Goal: Check status

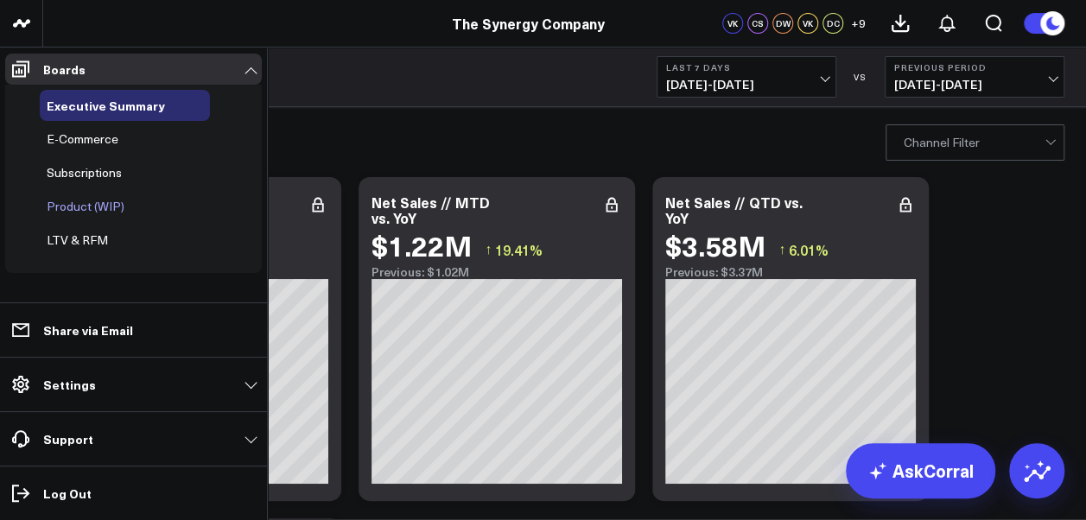
click at [74, 206] on span "Product (WIP)" at bounding box center [86, 206] width 78 height 16
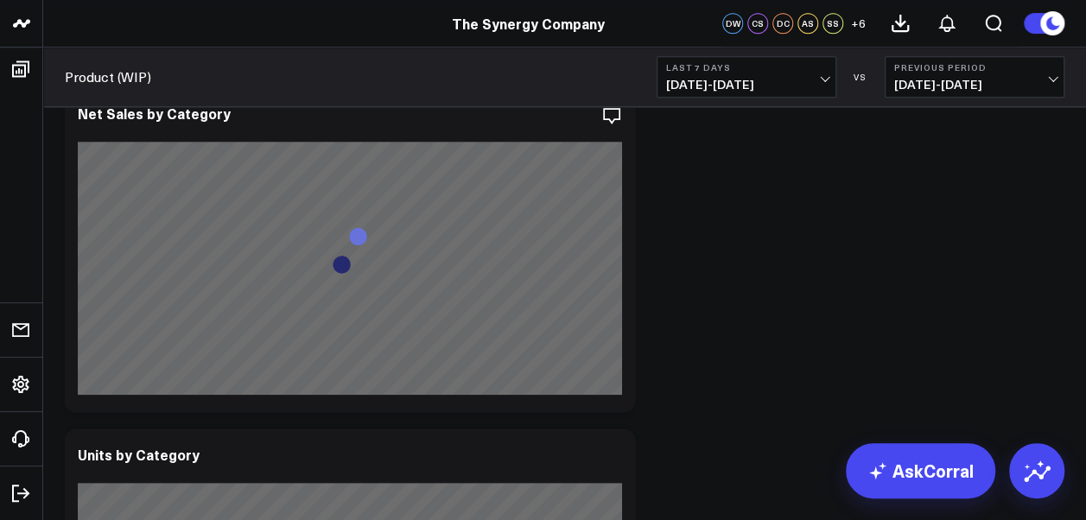
scroll to position [445, 0]
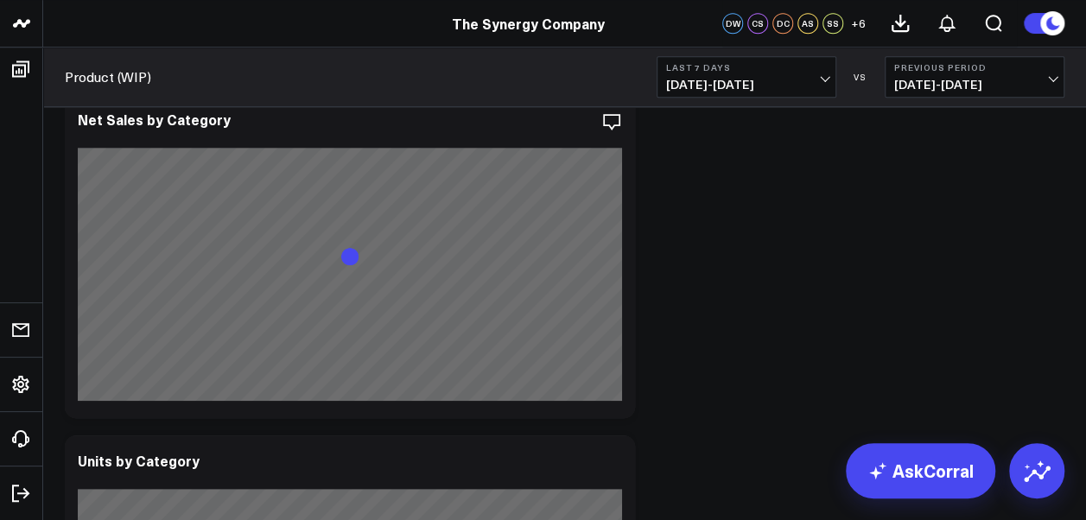
click at [829, 78] on button "Last 7 Days [DATE] - [DATE]" at bounding box center [746, 76] width 180 height 41
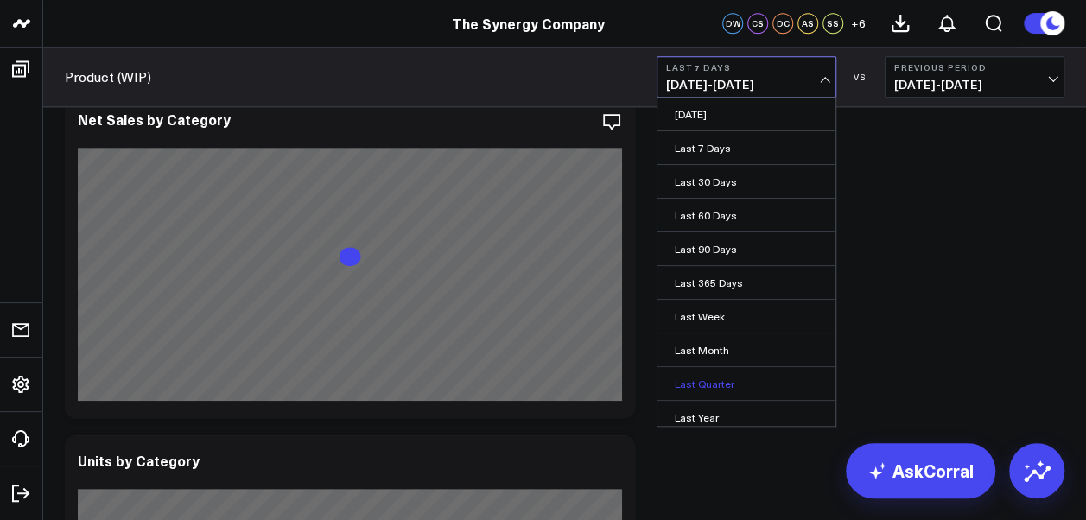
click at [731, 380] on link "Last Quarter" at bounding box center [746, 383] width 178 height 33
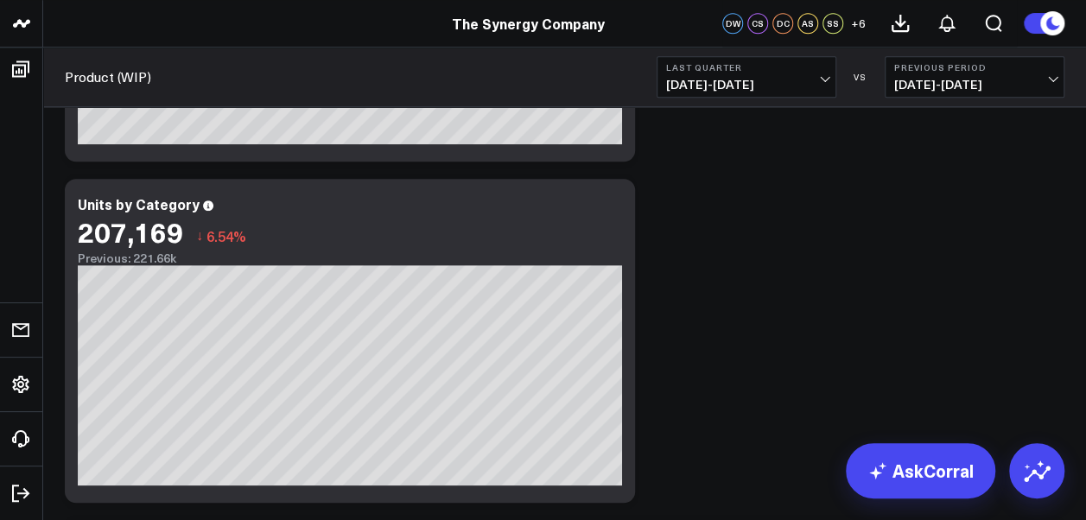
scroll to position [747, 0]
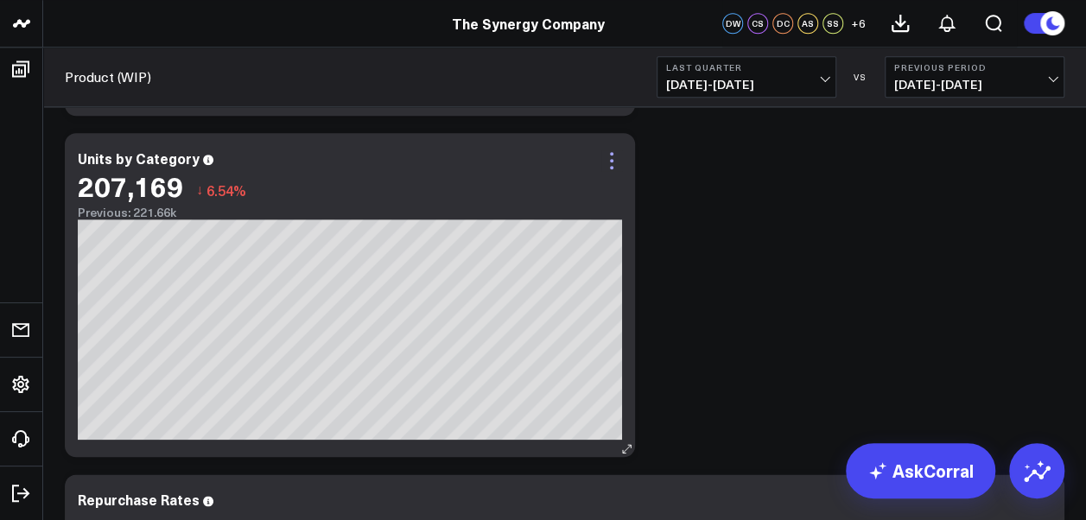
click at [614, 166] on icon at bounding box center [611, 160] width 21 height 21
